Goal: Find specific fact

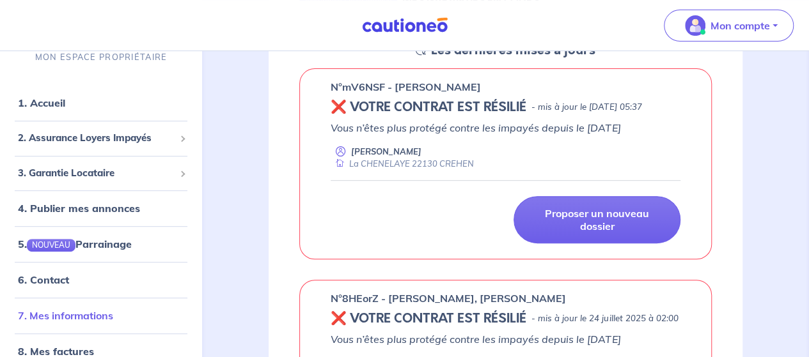
scroll to position [18, 0]
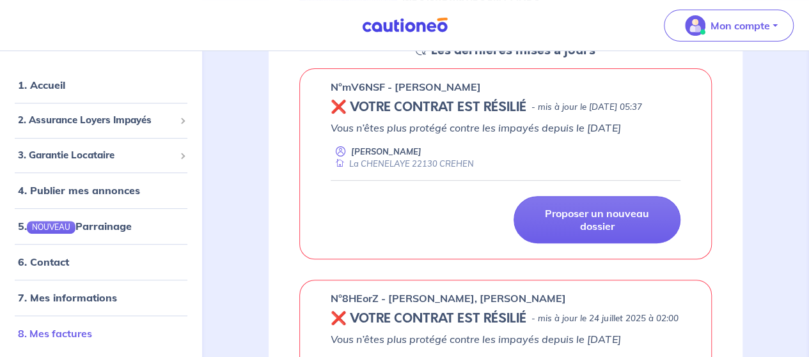
click at [59, 329] on link "8. Mes factures" at bounding box center [55, 333] width 74 height 13
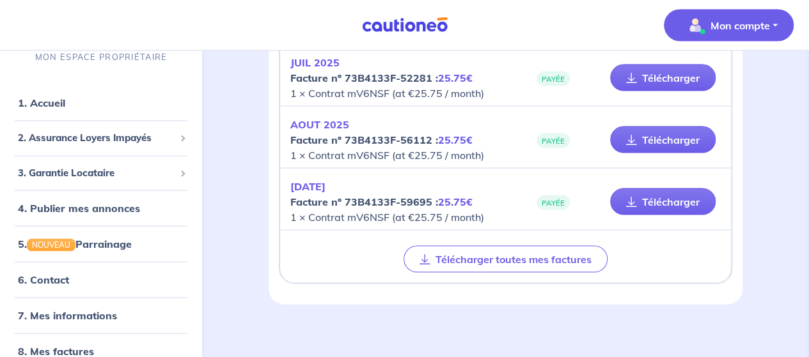
scroll to position [1218, 0]
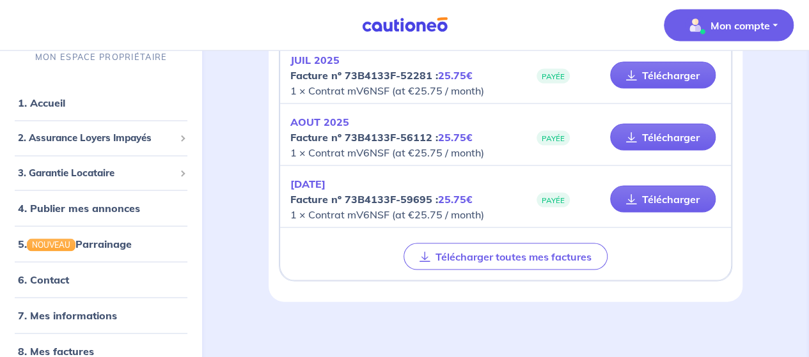
click at [451, 193] on em "25.75€" at bounding box center [455, 199] width 35 height 13
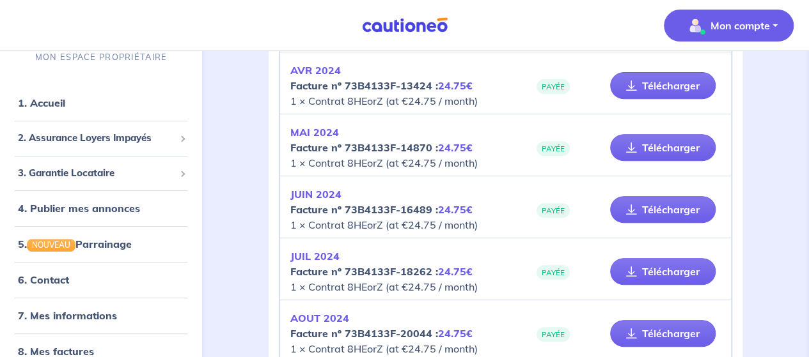
scroll to position [0, 0]
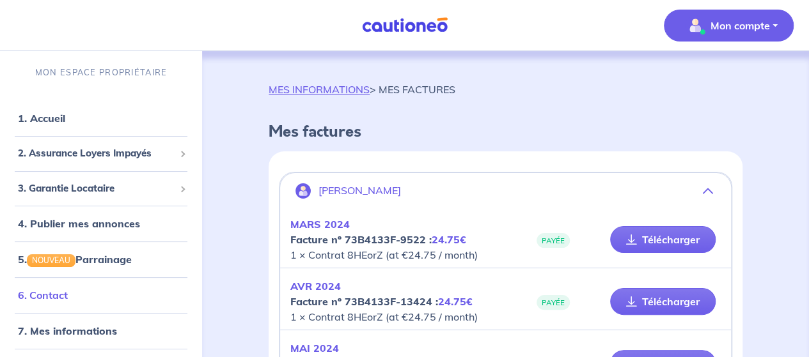
click at [46, 298] on link "6. Contact" at bounding box center [43, 295] width 50 height 13
click at [49, 113] on link "1. Accueil" at bounding box center [41, 118] width 47 height 13
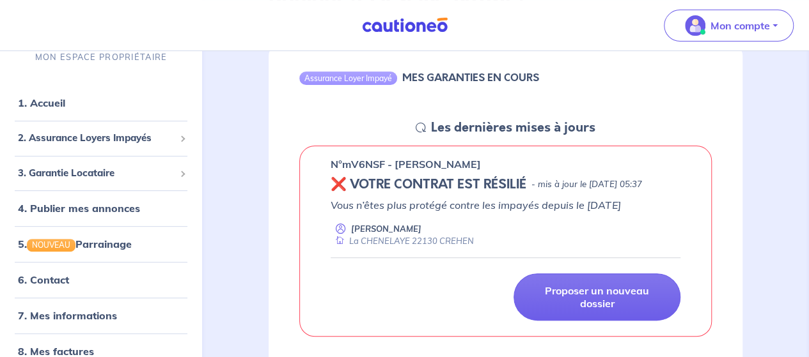
scroll to position [149, 0]
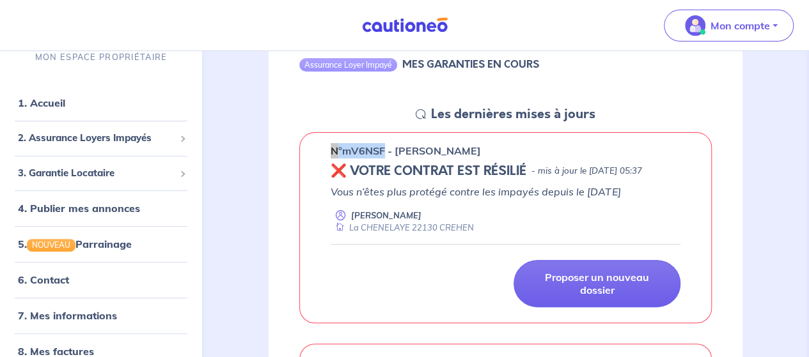
drag, startPoint x: 382, startPoint y: 151, endPoint x: 332, endPoint y: 149, distance: 50.6
click at [332, 149] on p "n°mV6NSF - [PERSON_NAME]" at bounding box center [405, 150] width 150 height 15
copy p "n°mV6NSF"
